Goal: Information Seeking & Learning: Understand process/instructions

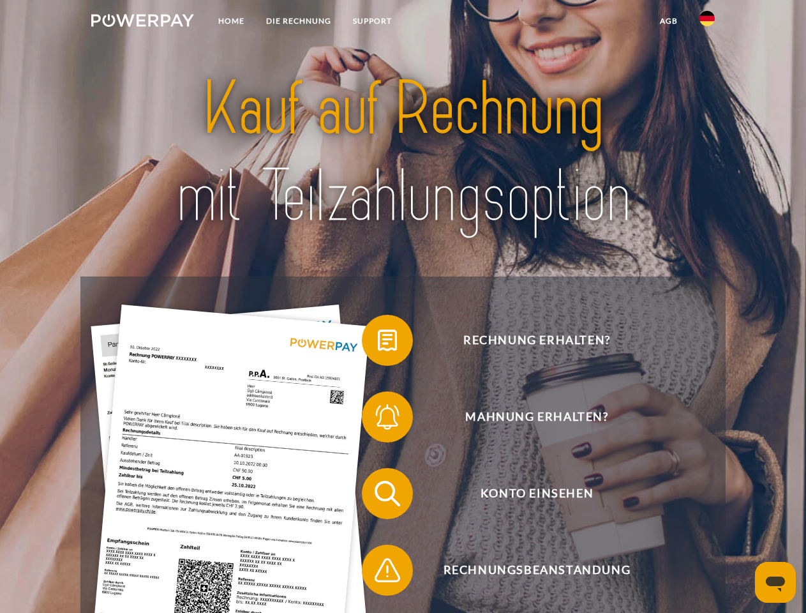
click at [142, 22] on img at bounding box center [142, 20] width 103 height 13
click at [707, 22] on img at bounding box center [706, 18] width 15 height 15
click at [668, 21] on link "agb" at bounding box center [669, 21] width 40 height 23
click at [378, 343] on span at bounding box center [368, 340] width 64 height 64
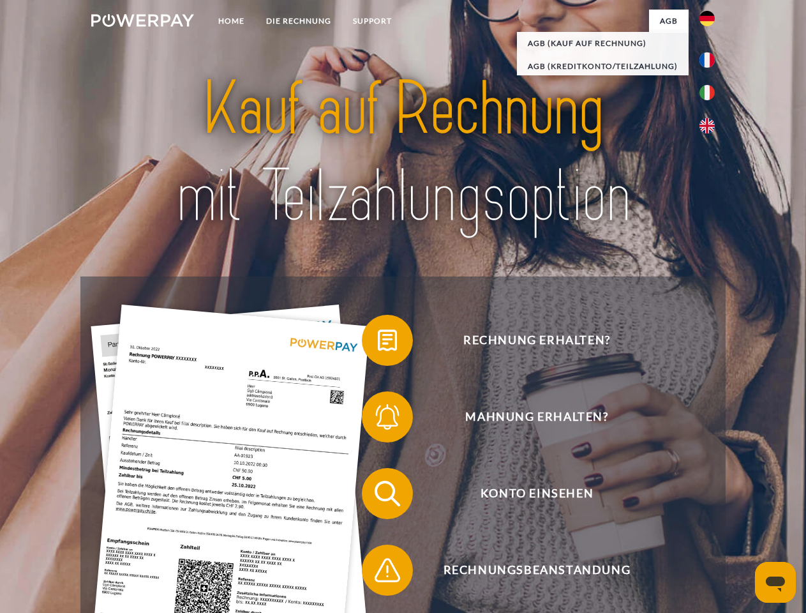
click at [378, 419] on span at bounding box center [368, 417] width 64 height 64
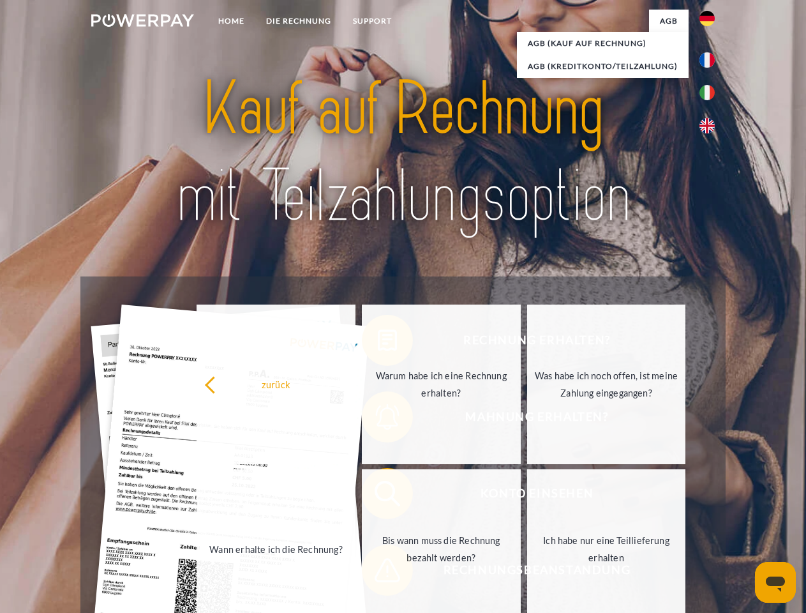
click at [378, 496] on link "Bis wann muss die Rechnung bezahlt werden?" at bounding box center [441, 549] width 159 height 160
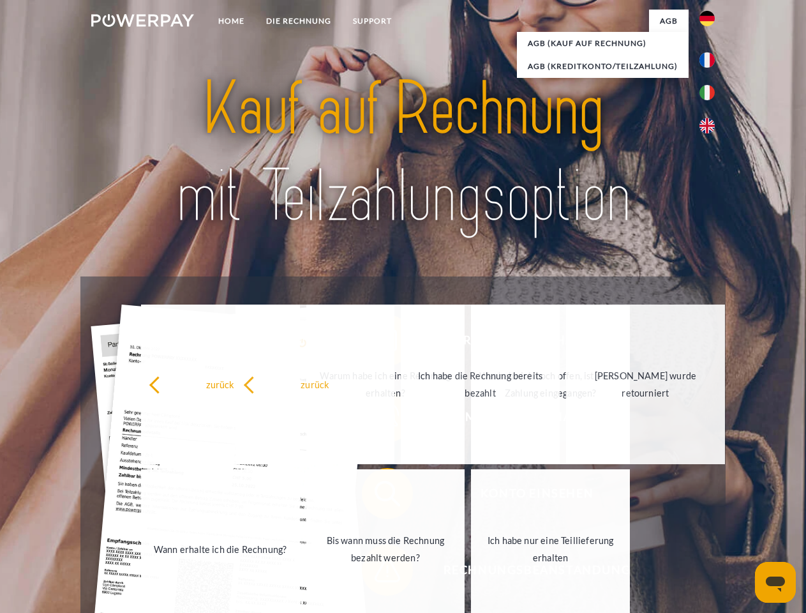
click at [378, 572] on span at bounding box center [368, 570] width 64 height 64
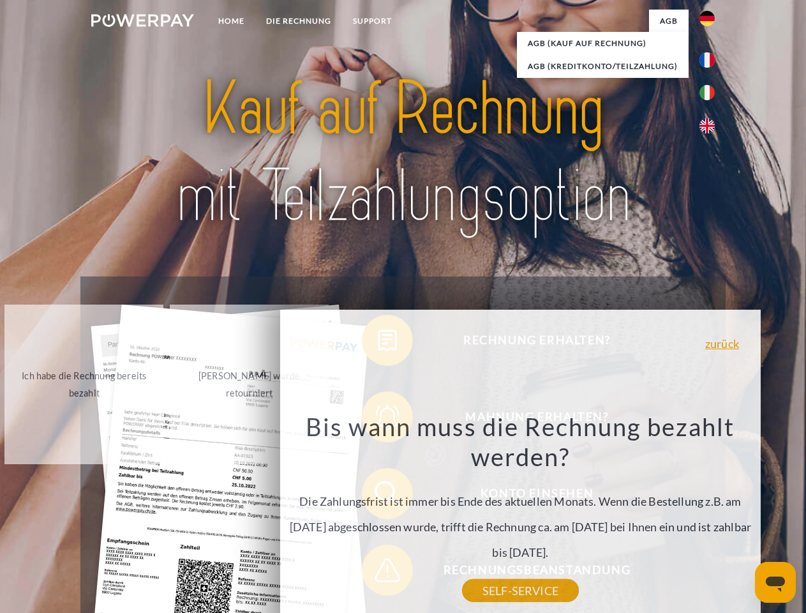
click at [775, 582] on icon "Messaging-Fenster öffnen" at bounding box center [775, 583] width 19 height 15
